Goal: Task Accomplishment & Management: Complete application form

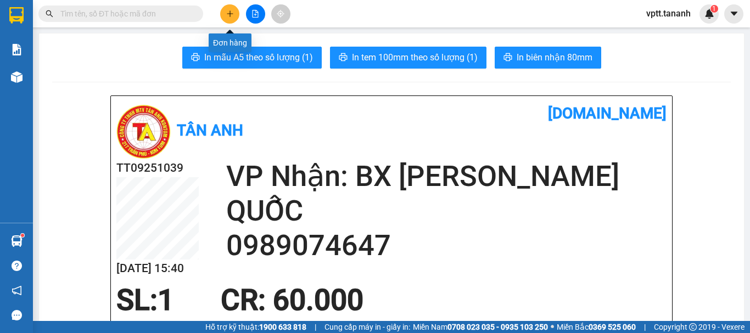
click at [234, 14] on button at bounding box center [229, 13] width 19 height 19
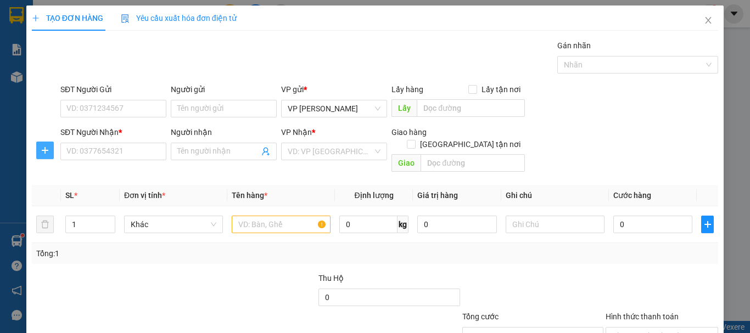
click at [40, 152] on span "plus" at bounding box center [45, 150] width 16 height 9
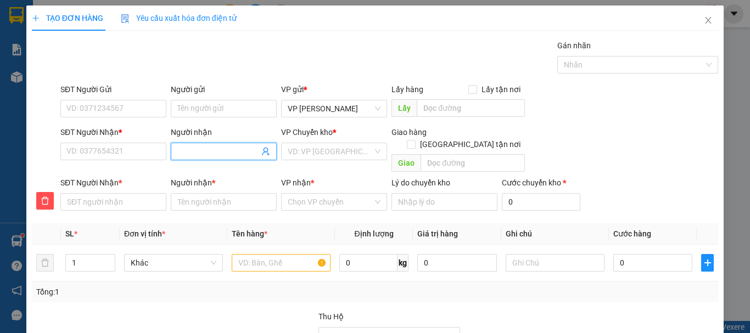
click at [187, 153] on input "Người nhận" at bounding box center [218, 152] width 82 height 12
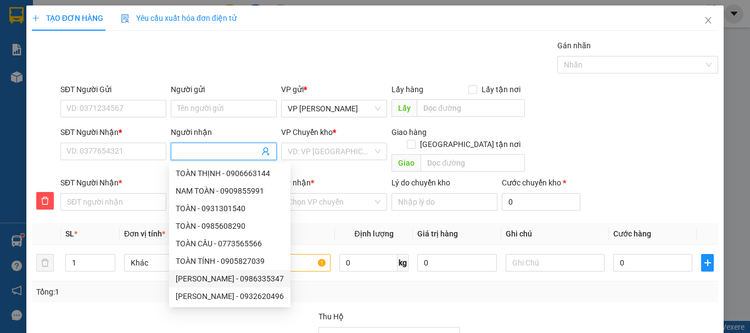
type input "D"
type input "DI"
type input "DIE"
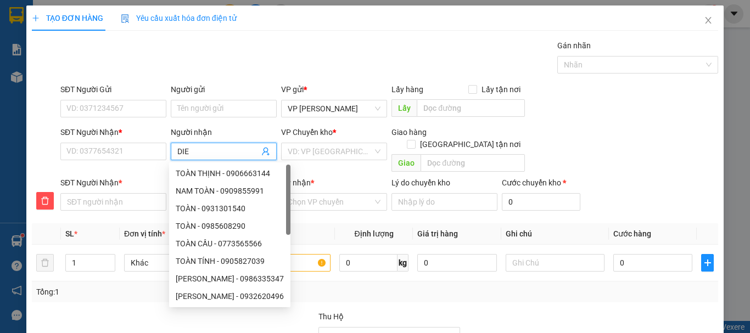
type input "DIE"
type input "DIÊ"
type input "DIÊU"
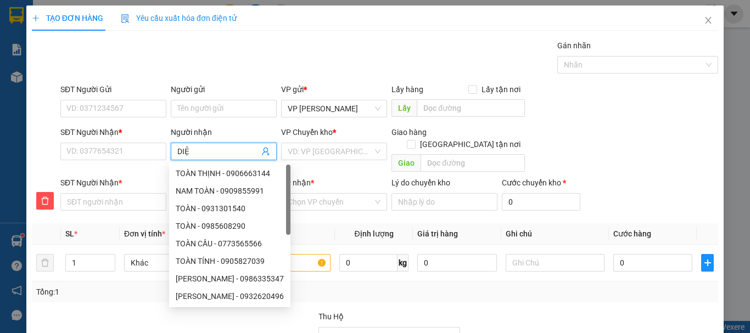
type input "DIỆU"
type input "DIỆU N"
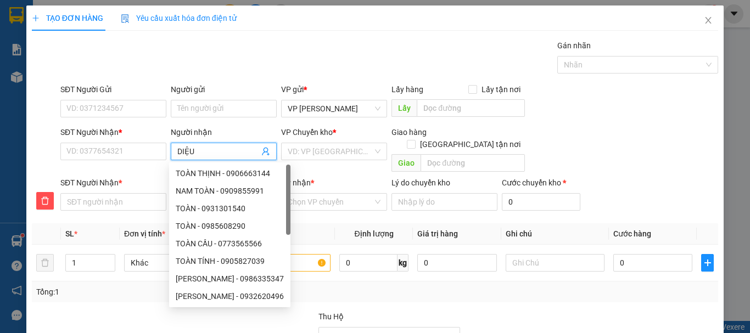
type input "DIỆU N"
type input "DIỆU NG"
type input "DIỆU NGUY"
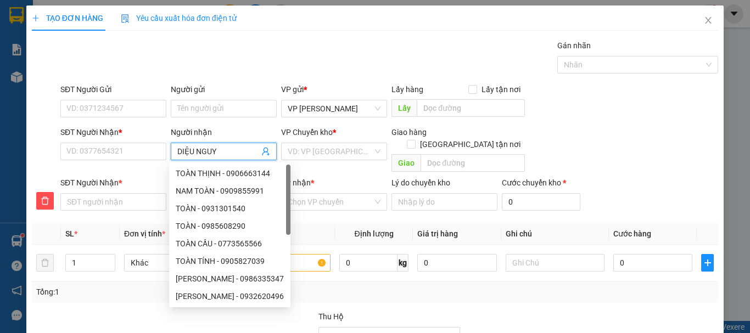
type input "DIỆU NGUYE"
type input "DIỆU NGUYÊ"
type input "DIỆU NGUYÊN"
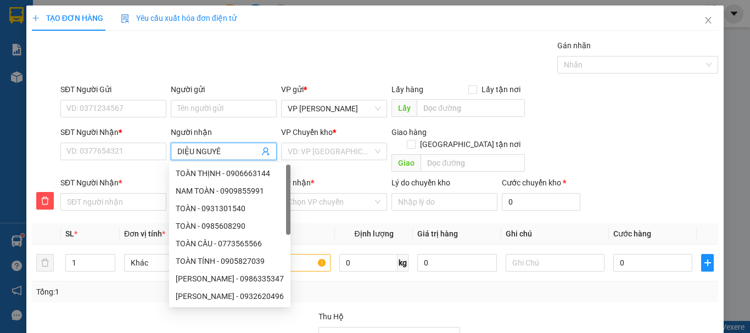
type input "DIỆU NGUYÊN"
type input "DIỆU NGUYỄN"
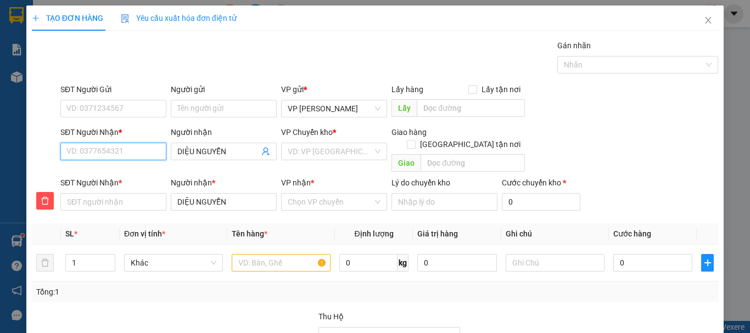
type input "0"
type input "09"
type input "097"
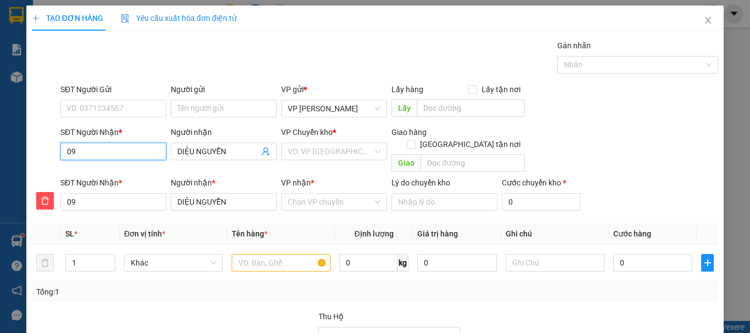
type input "097"
type input "0971"
type input "09718"
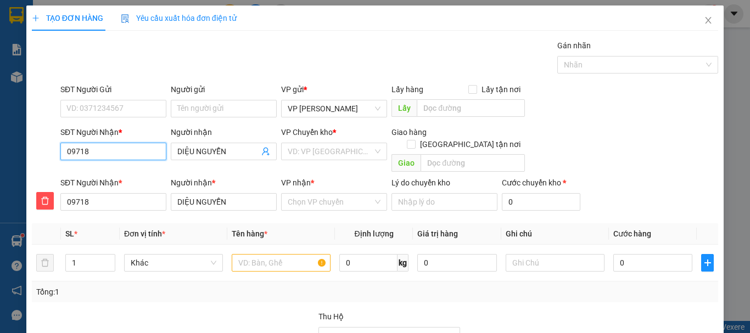
type input "097185"
type input "0971850"
type input "09718509"
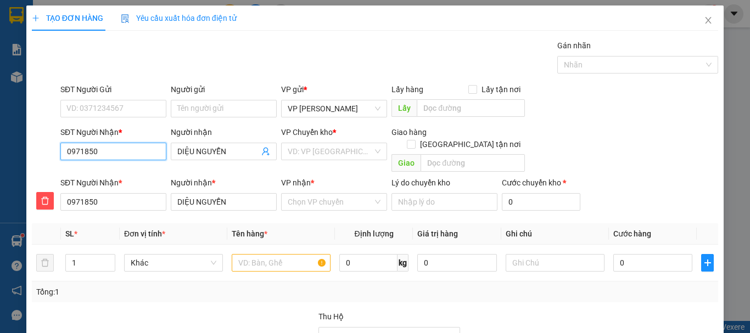
type input "09718509"
type input "097185097"
type input "0971850979"
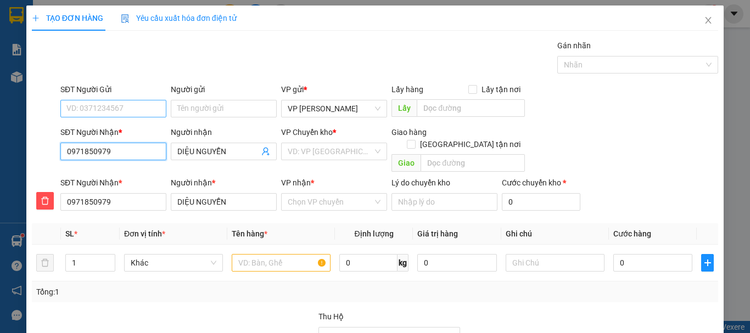
type input "0971850979"
click at [118, 109] on input "SĐT Người Gửi" at bounding box center [113, 109] width 106 height 18
type input "0964333333"
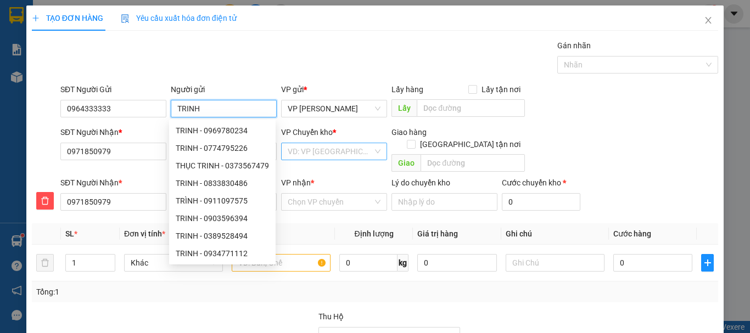
type input "TRINH"
click at [307, 149] on input "search" at bounding box center [330, 151] width 85 height 16
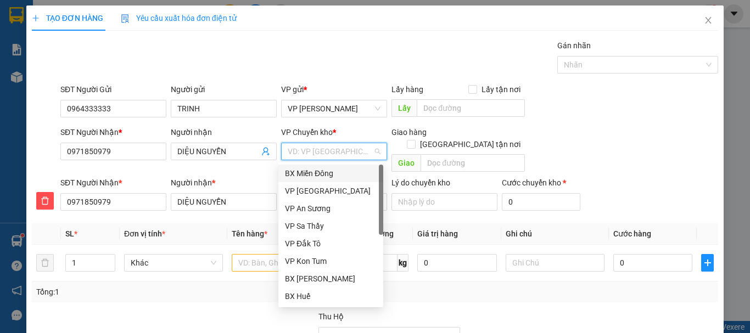
click at [313, 171] on div "BX Miền Đông" at bounding box center [331, 173] width 92 height 12
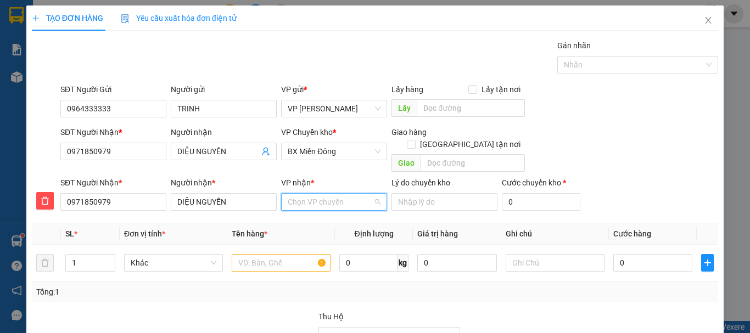
click at [315, 194] on input "VP nhận *" at bounding box center [330, 202] width 85 height 16
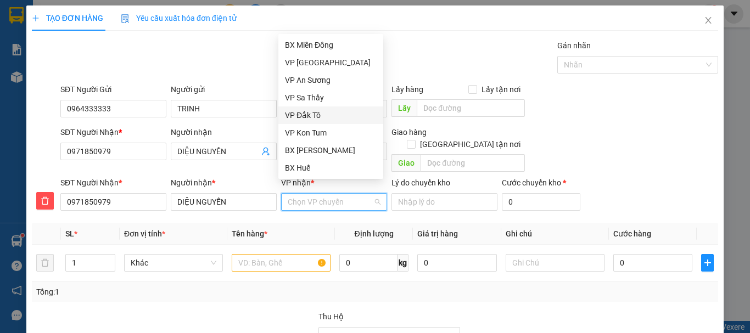
click at [317, 114] on div "VP Đắk Tô" at bounding box center [331, 115] width 92 height 12
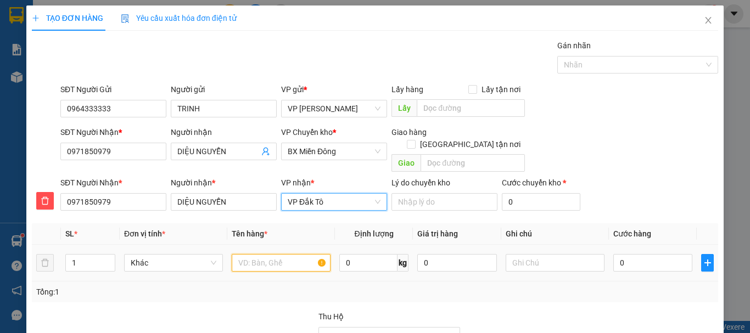
click at [266, 254] on input "text" at bounding box center [281, 263] width 99 height 18
type input "D"
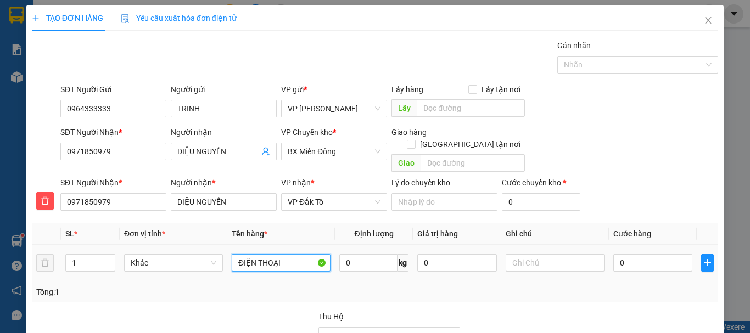
type input "ĐIỆN THOẠI"
type input "CHIỀU MAI VỀ"
type input "1"
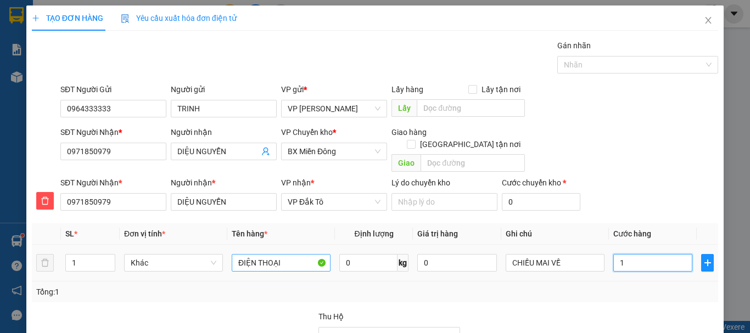
type input "10"
type input "100"
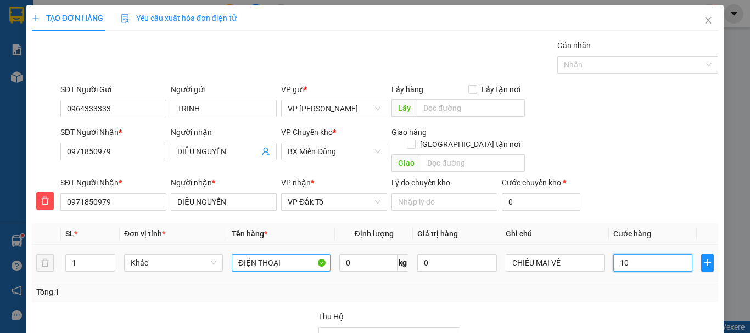
type input "100"
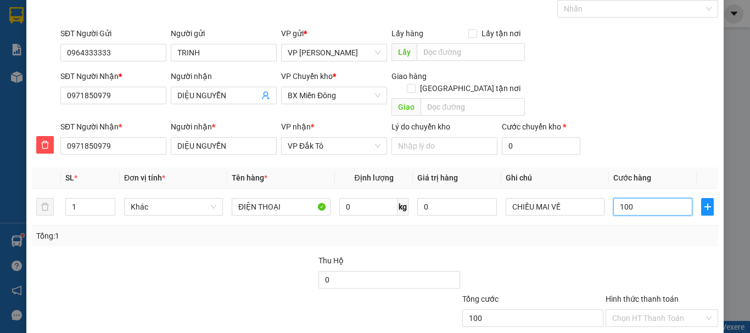
scroll to position [111, 0]
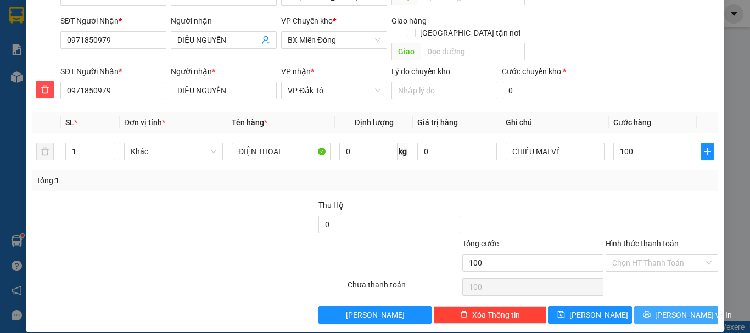
type input "100.000"
click at [678, 309] on span "[PERSON_NAME] và In" at bounding box center [693, 315] width 77 height 12
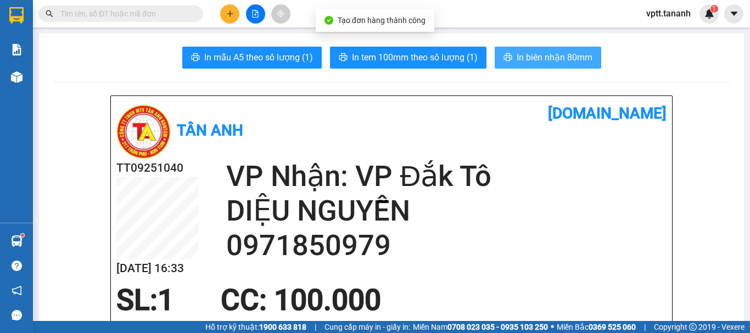
click at [528, 57] on span "In biên nhận 80mm" at bounding box center [555, 58] width 76 height 14
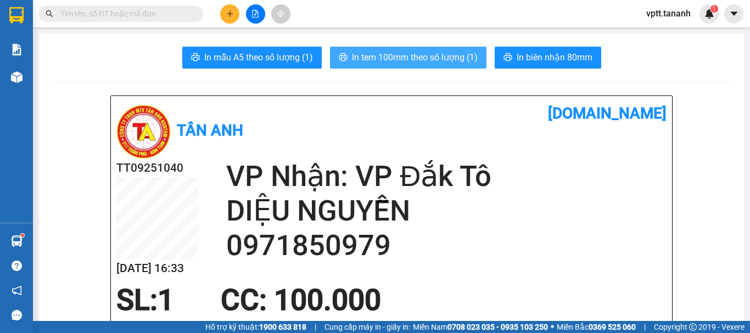
click at [435, 61] on span "In tem 100mm theo số lượng (1)" at bounding box center [415, 58] width 126 height 14
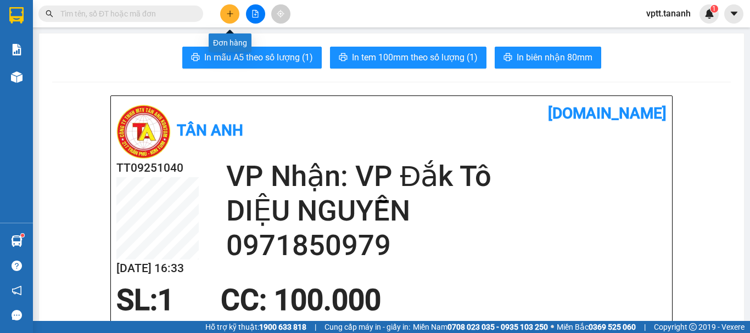
click at [225, 10] on button at bounding box center [229, 13] width 19 height 19
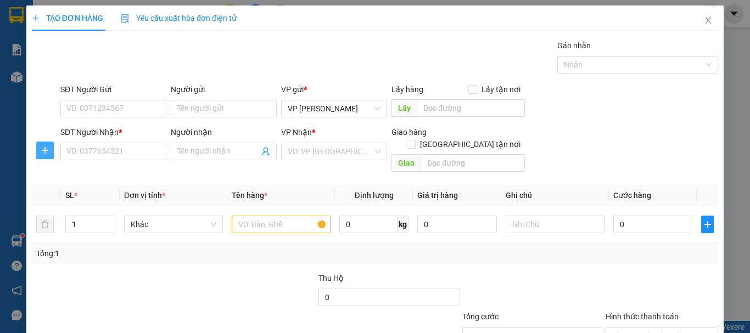
click at [41, 153] on icon "plus" at bounding box center [45, 150] width 9 height 9
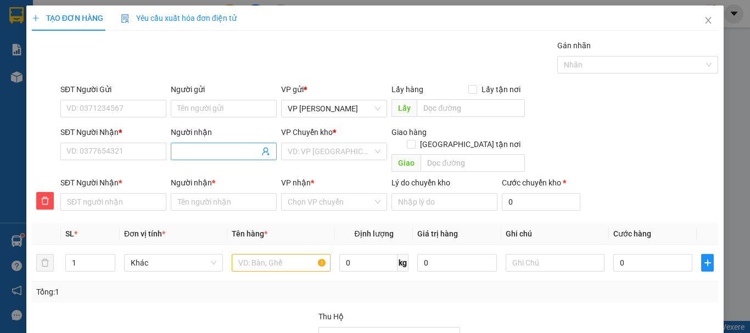
click at [193, 154] on input "Người nhận" at bounding box center [218, 152] width 82 height 12
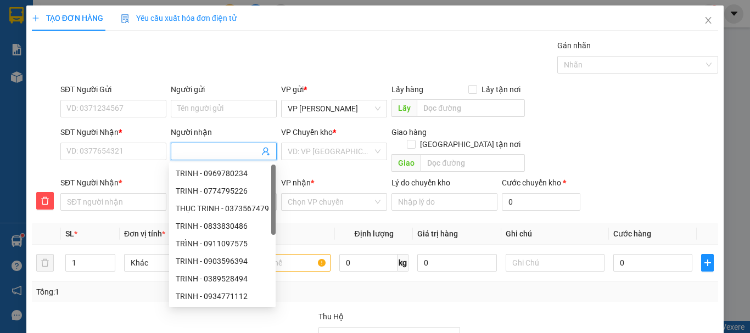
type input "H"
type input "HA"
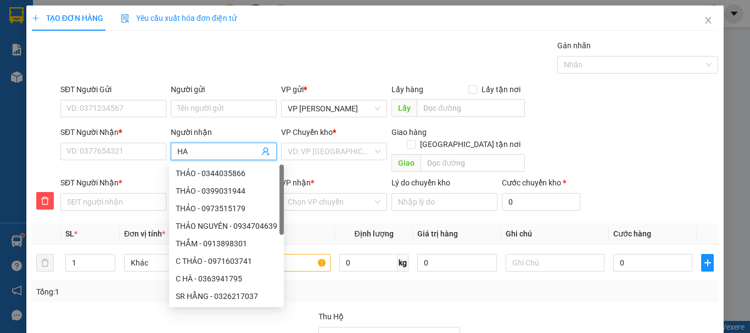
type input "HAO"
type input "HÀO"
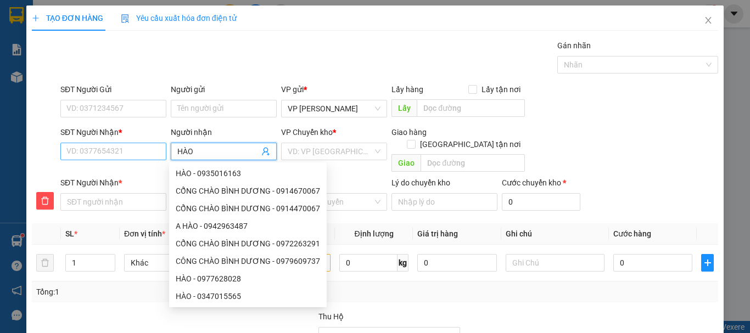
type input "HÀO"
drag, startPoint x: 121, startPoint y: 150, endPoint x: 209, endPoint y: 160, distance: 88.4
click at [121, 150] on input "SĐT Người Nhận *" at bounding box center [113, 152] width 106 height 18
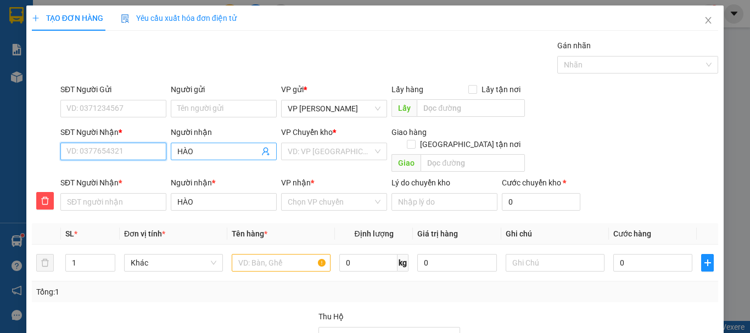
type input "0"
type input "09"
type input "090"
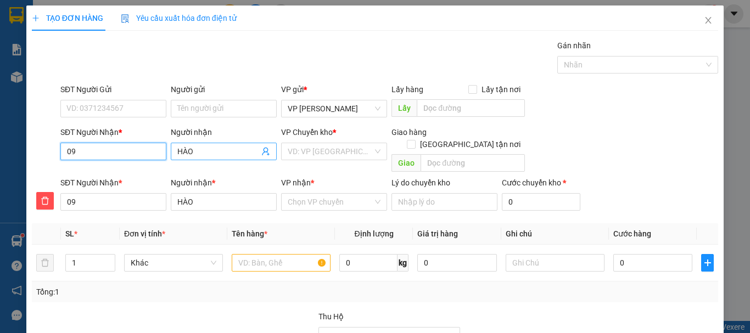
type input "090"
type input "0909"
type input "09095"
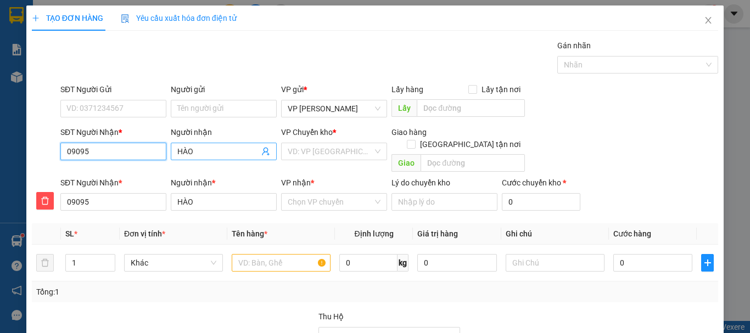
type input "090953"
type input "0909534"
type input "09095343"
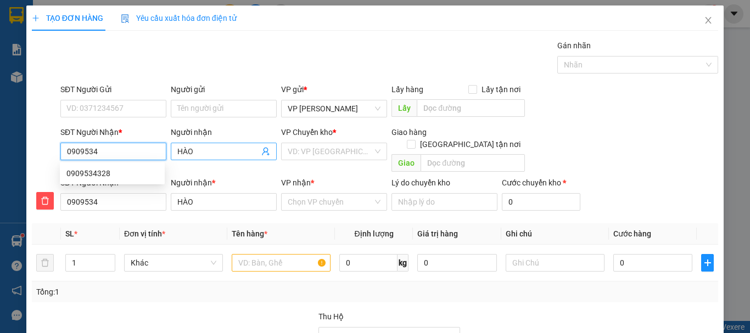
type input "09095343"
type input "090953432"
type input "0909534328"
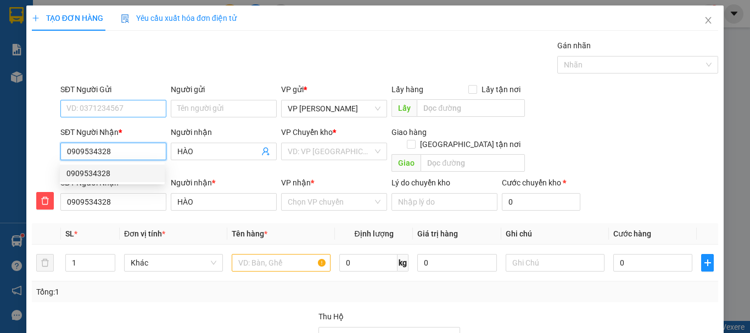
type input "0909534328"
click at [108, 107] on input "SĐT Người Gửi" at bounding box center [113, 109] width 106 height 18
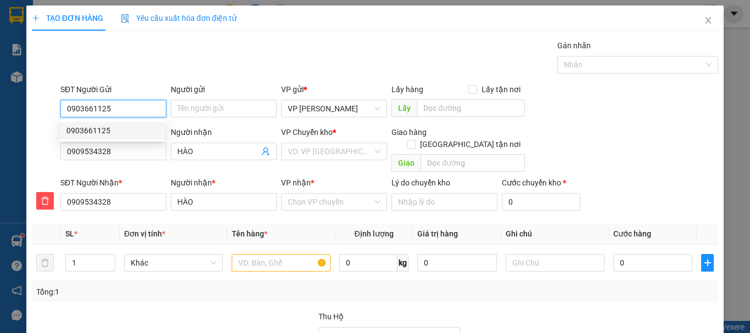
type input "0903661125"
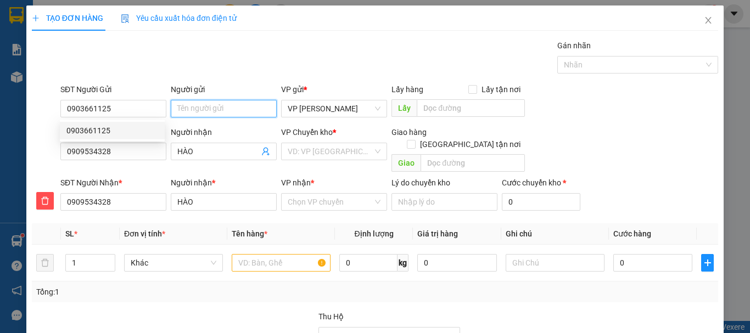
type input "50.000"
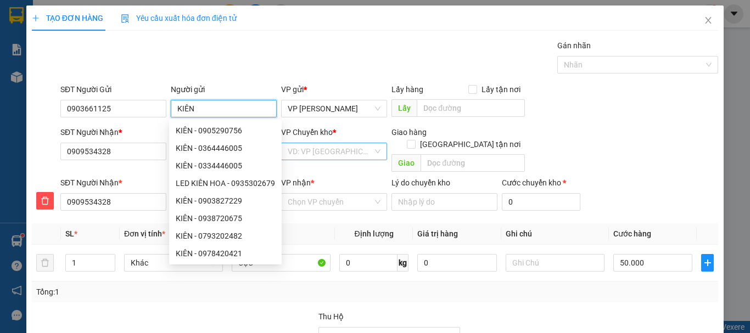
type input "KIÊN"
click at [343, 154] on input "search" at bounding box center [330, 151] width 85 height 16
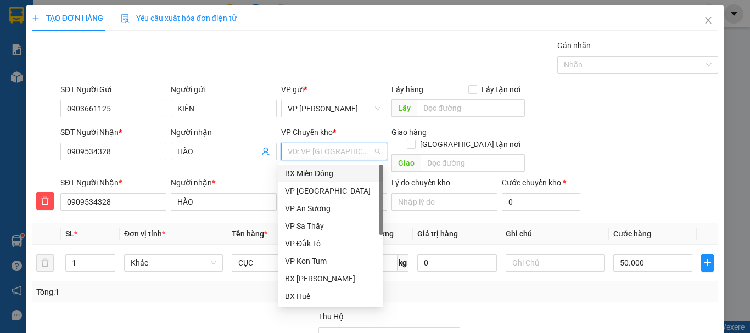
click at [320, 174] on div "BX Miền Đông" at bounding box center [331, 173] width 92 height 12
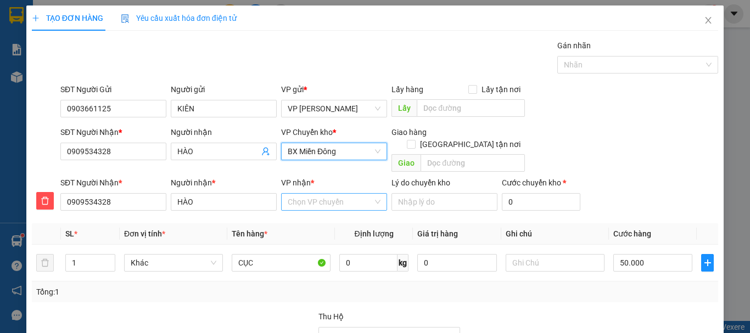
click at [308, 194] on input "VP nhận *" at bounding box center [330, 202] width 85 height 16
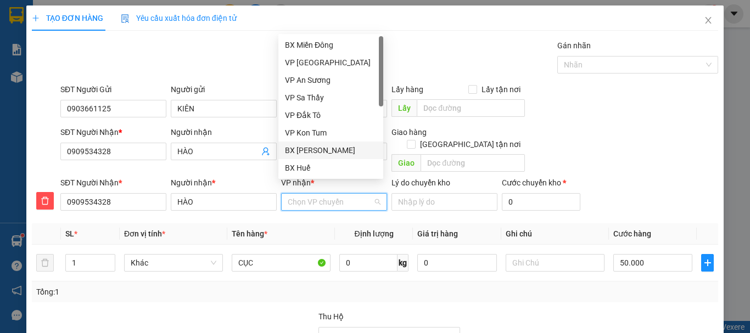
click at [322, 152] on div "BX [PERSON_NAME]" at bounding box center [331, 150] width 92 height 12
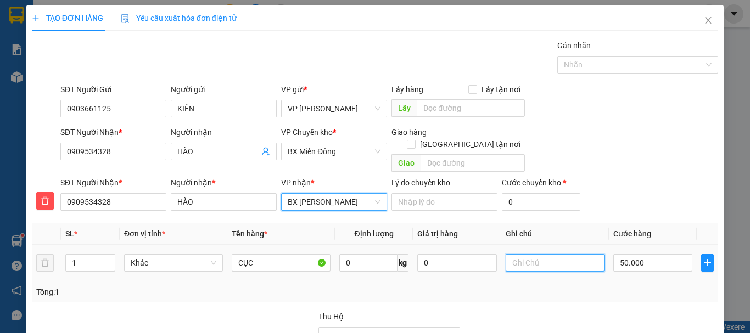
click at [514, 254] on input "text" at bounding box center [555, 263] width 99 height 18
type input "CHIỀU MAI VỀ"
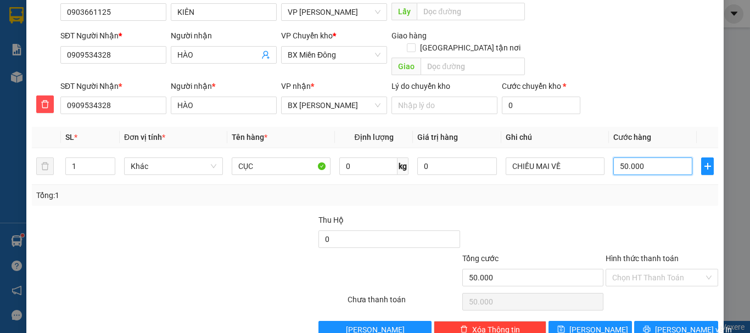
scroll to position [111, 0]
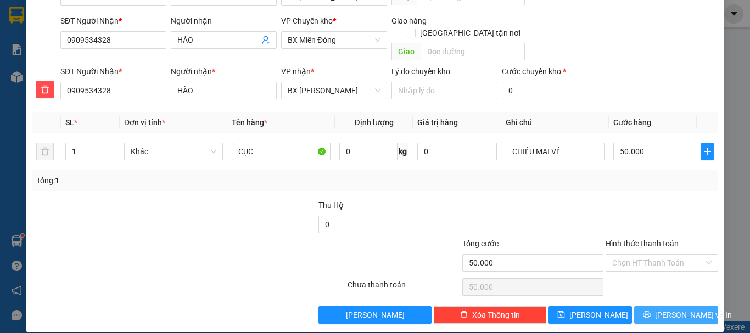
click at [672, 309] on span "[PERSON_NAME] và In" at bounding box center [693, 315] width 77 height 12
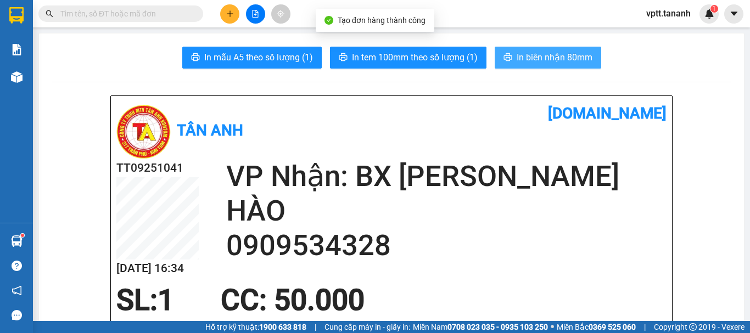
click at [546, 57] on span "In biên nhận 80mm" at bounding box center [555, 58] width 76 height 14
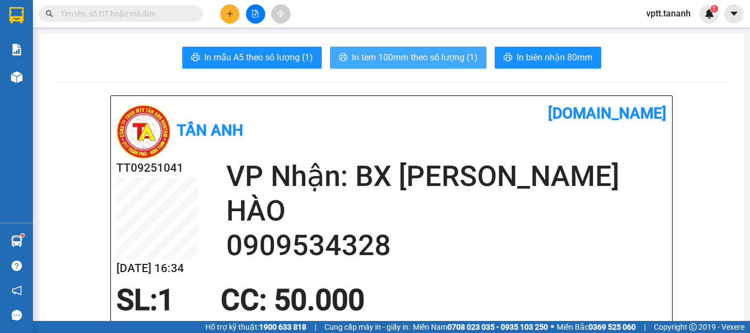
click at [448, 60] on span "In tem 100mm theo số lượng (1)" at bounding box center [415, 58] width 126 height 14
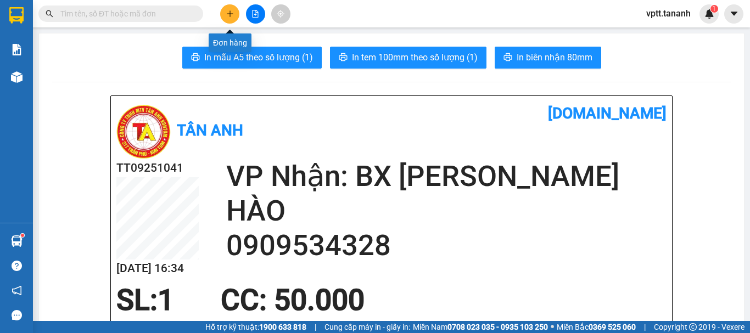
click at [227, 11] on icon "plus" at bounding box center [230, 14] width 8 height 8
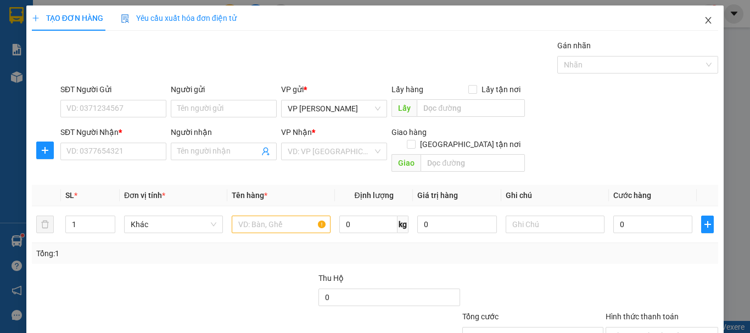
click at [704, 19] on icon "close" at bounding box center [708, 20] width 9 height 9
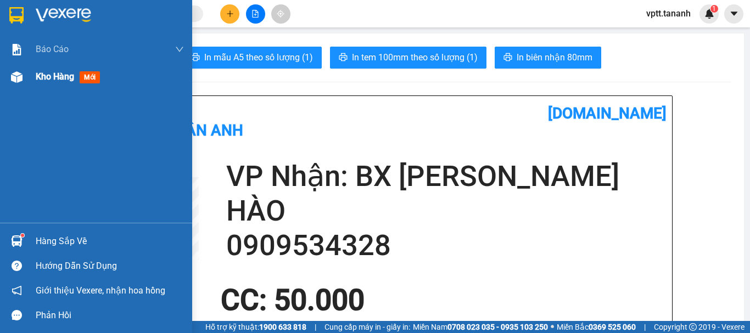
click at [47, 77] on span "Kho hàng" at bounding box center [55, 76] width 38 height 10
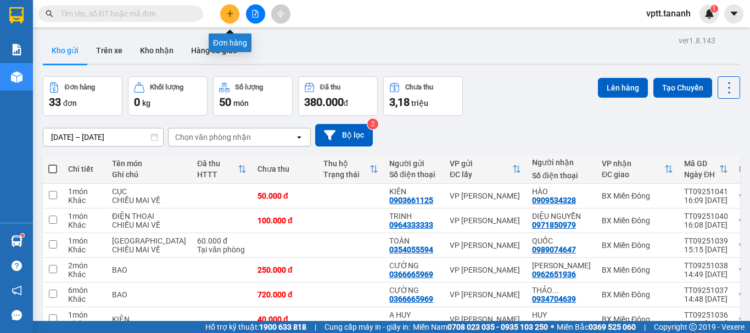
click at [231, 17] on icon "plus" at bounding box center [230, 14] width 8 height 8
